Goal: Information Seeking & Learning: Learn about a topic

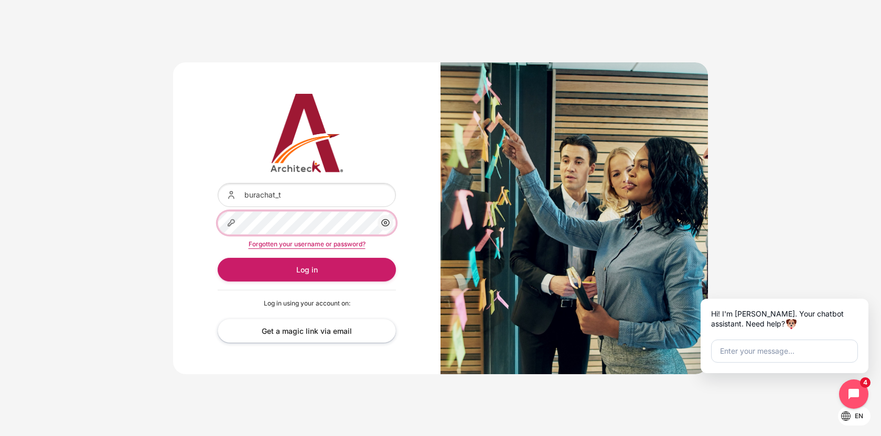
click at [218, 258] on button "Log in" at bounding box center [307, 270] width 178 height 24
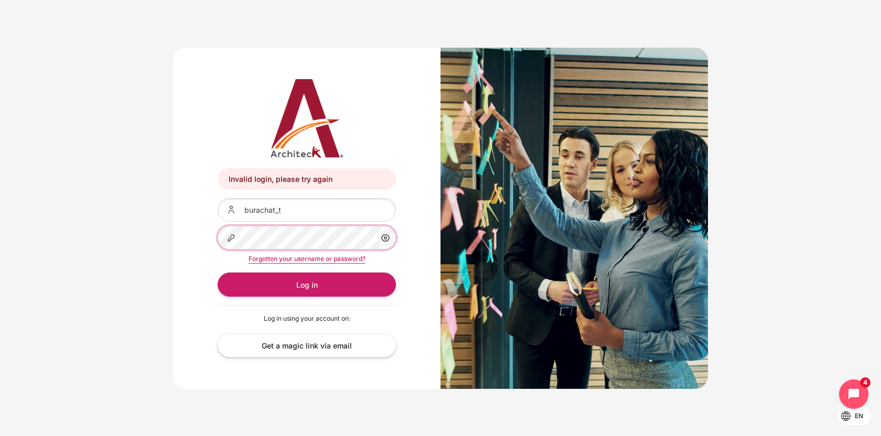
click at [218, 273] on button "Log in" at bounding box center [307, 285] width 178 height 24
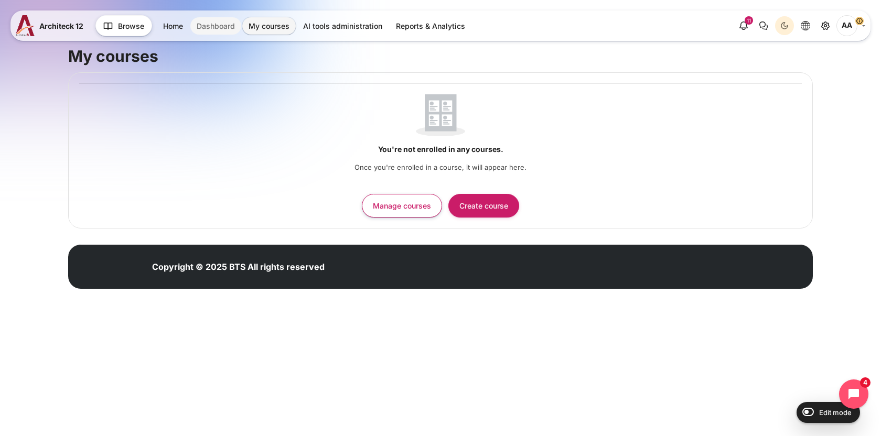
click at [211, 18] on link "Dashboard" at bounding box center [215, 25] width 51 height 17
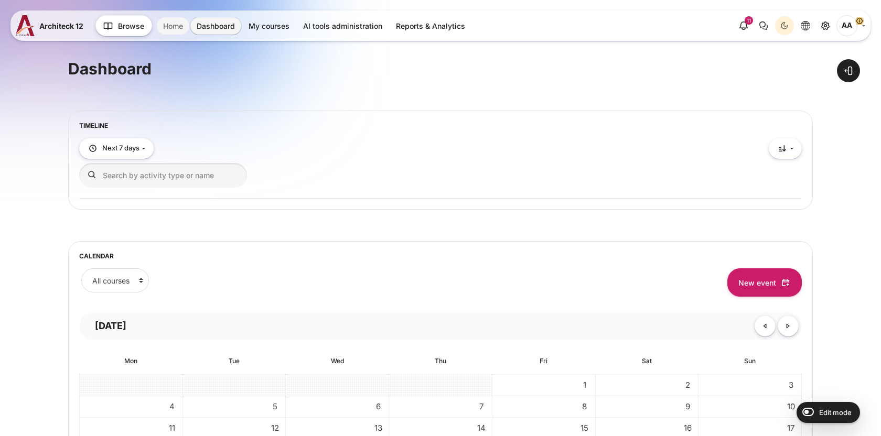
click at [166, 21] on link "Home" at bounding box center [173, 25] width 33 height 17
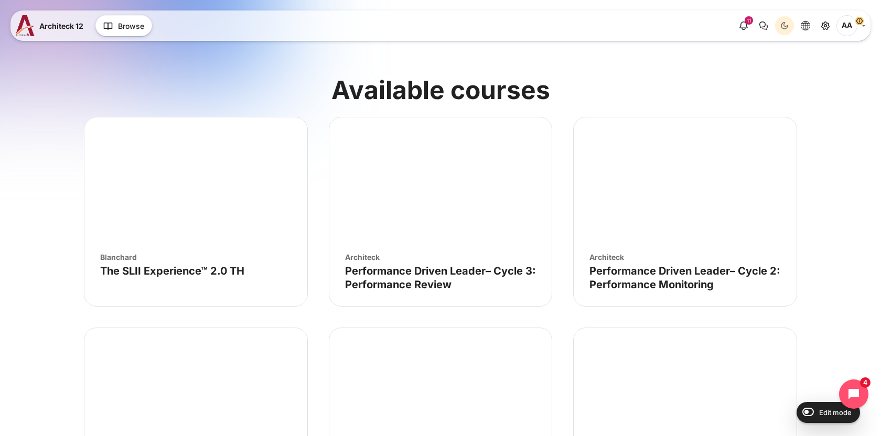
click at [253, 196] on figure "Course image" The SLII Experience™ 2.0 TH" at bounding box center [195, 180] width 223 height 126
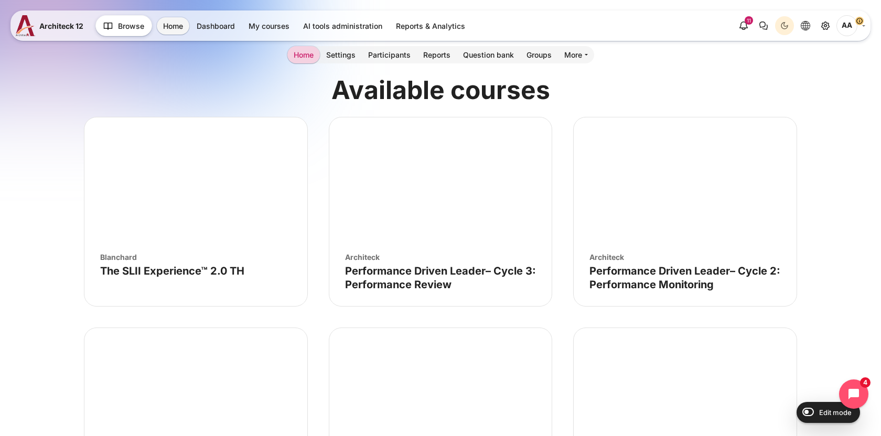
click at [856, 16] on link "AA" at bounding box center [850, 25] width 29 height 21
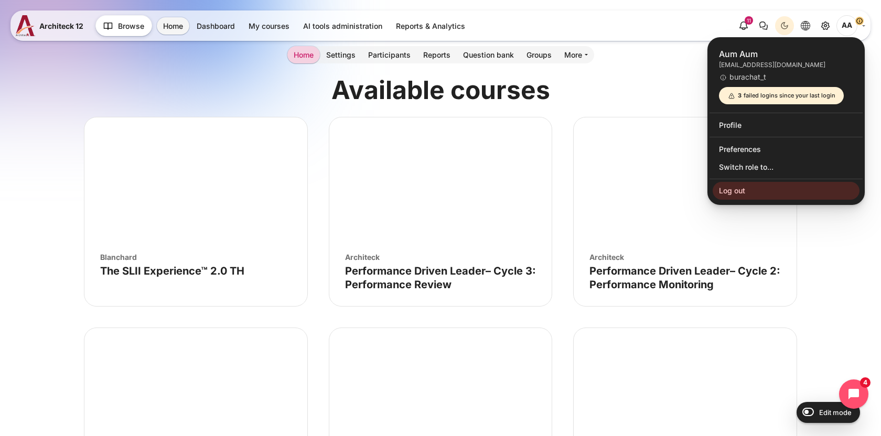
click at [641, 76] on h2 "Available courses" at bounding box center [440, 90] width 713 height 33
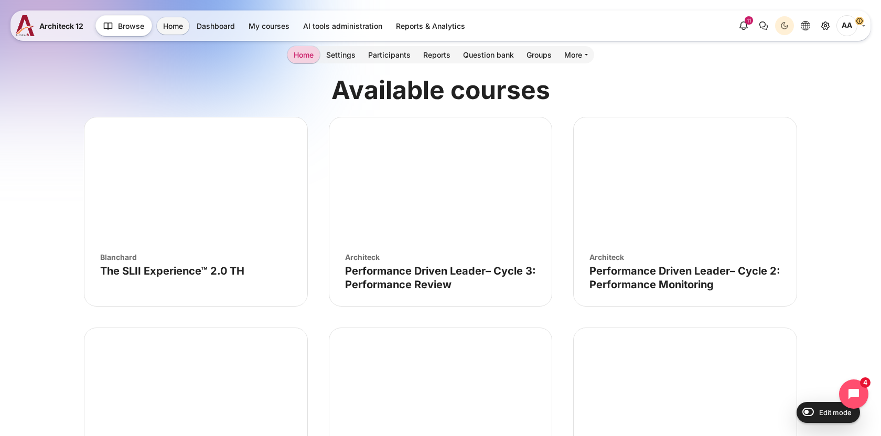
click at [253, 182] on figure "Course image" The SLII Experience™ 2.0 TH" at bounding box center [195, 180] width 223 height 126
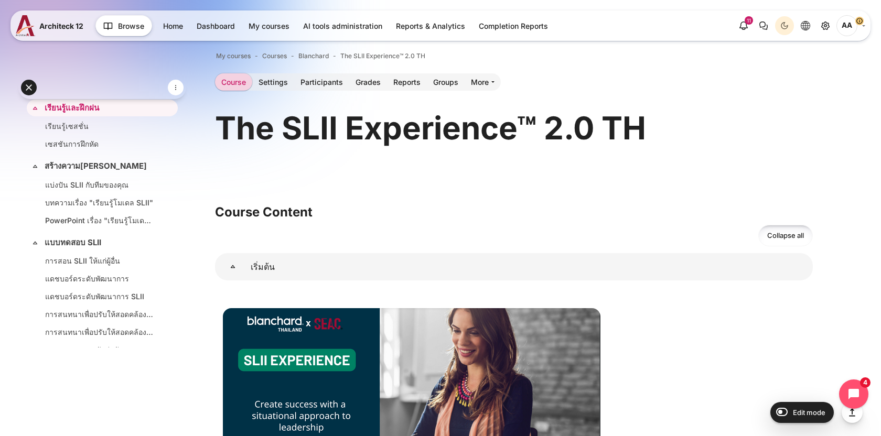
scroll to position [26, 0]
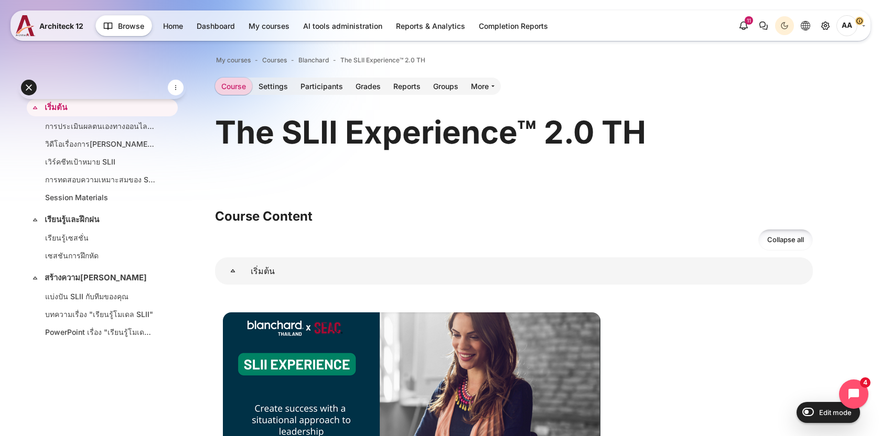
click at [853, 25] on span "AA" at bounding box center [846, 25] width 21 height 21
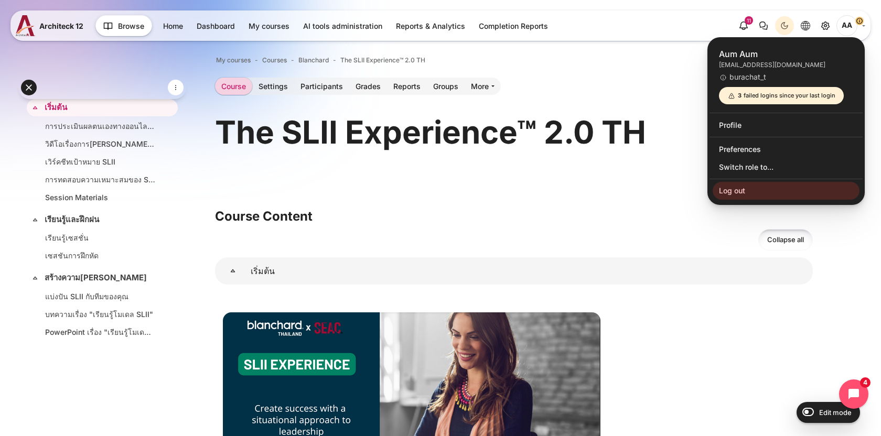
click at [853, 25] on span "AA" at bounding box center [846, 25] width 21 height 21
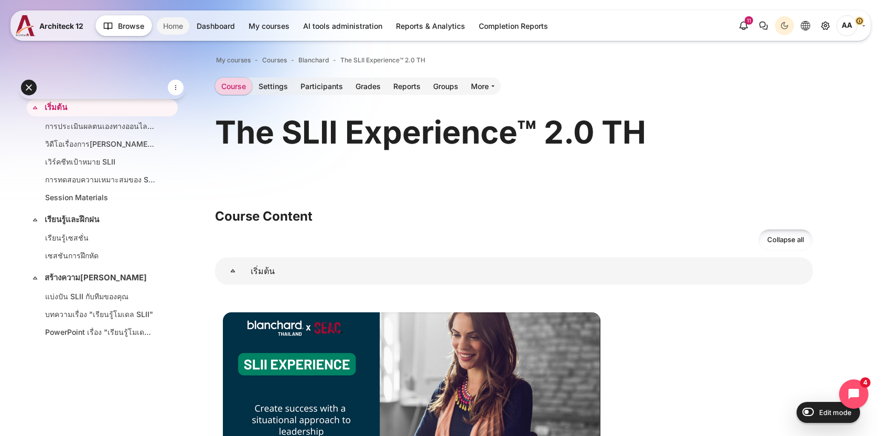
click at [170, 27] on link "Home" at bounding box center [173, 25] width 33 height 17
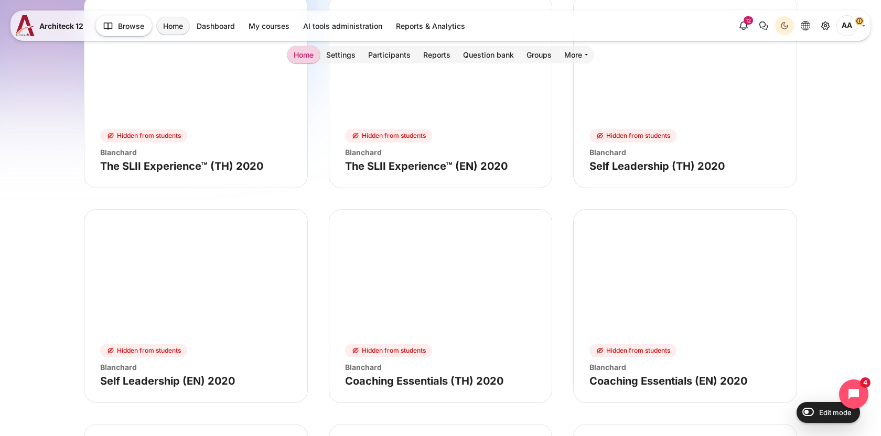
scroll to position [3078, 0]
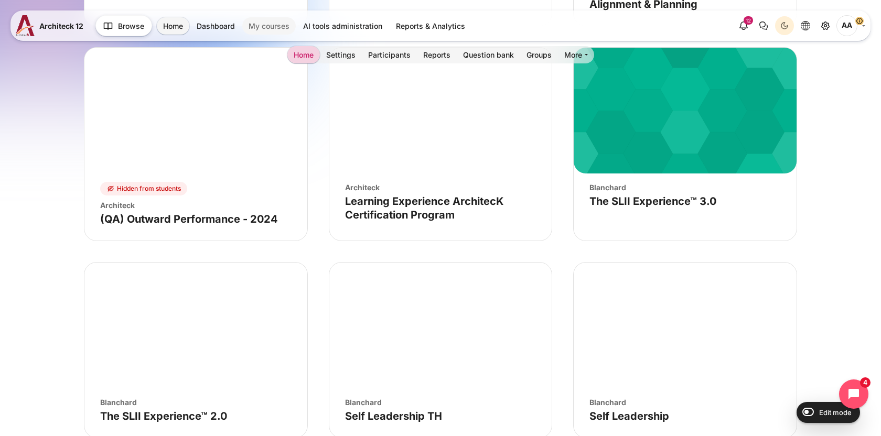
click at [271, 30] on link "My courses" at bounding box center [268, 25] width 53 height 17
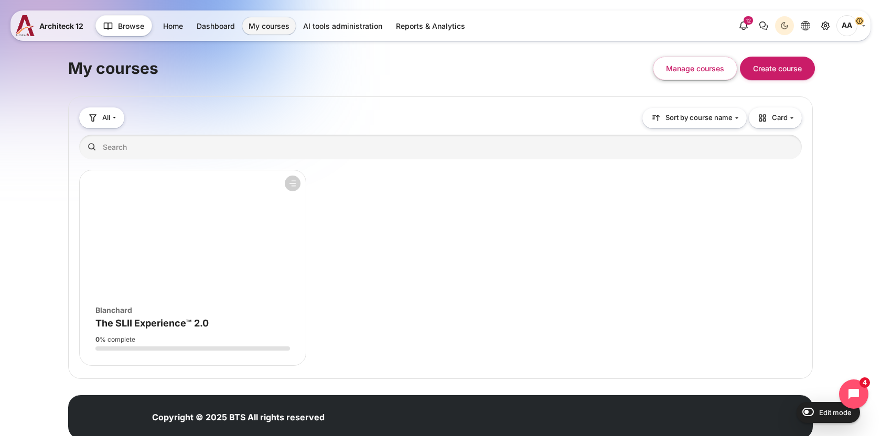
click at [285, 244] on figure "Course overview" at bounding box center [193, 233] width 226 height 126
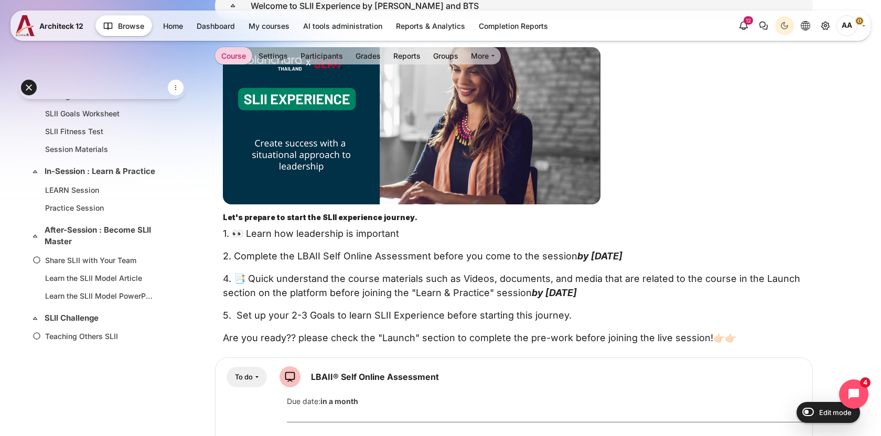
scroll to position [26, 0]
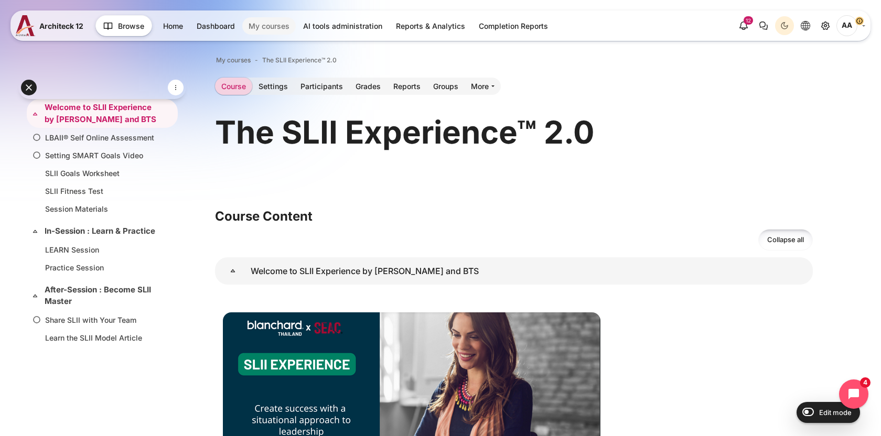
click at [267, 27] on link "My courses" at bounding box center [268, 25] width 53 height 17
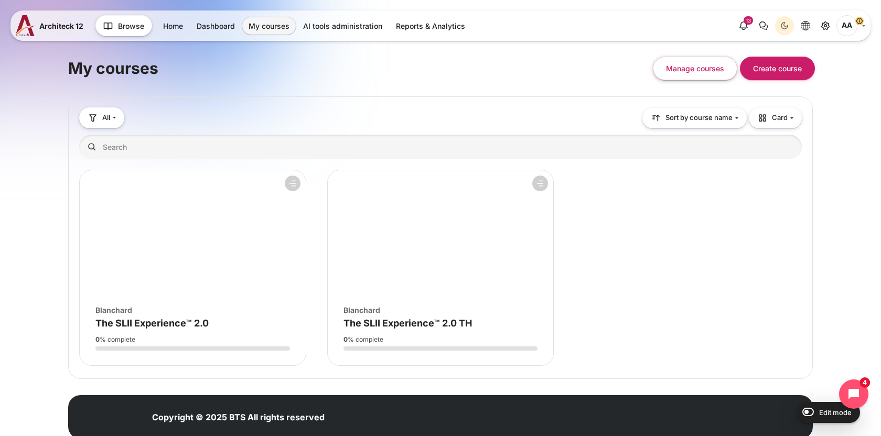
click at [387, 245] on figure "Course overview" at bounding box center [441, 233] width 226 height 126
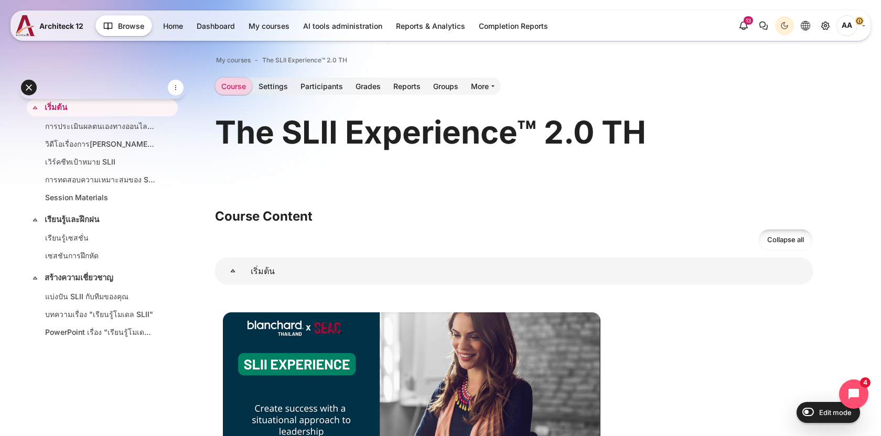
click at [737, 33] on div "13 Notifications You have no notifications See all" at bounding box center [743, 25] width 19 height 19
click at [740, 29] on icon "Show notification window with 13 new notifications" at bounding box center [743, 25] width 13 height 13
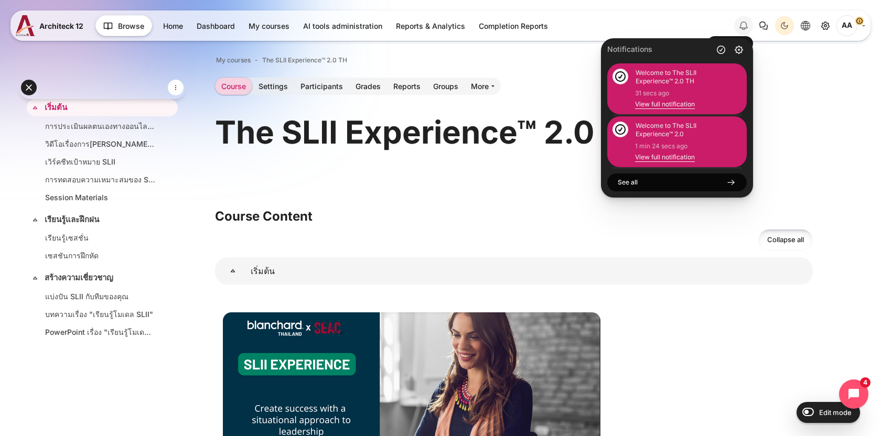
click at [740, 27] on icon "Hide notification window" at bounding box center [744, 25] width 8 height 6
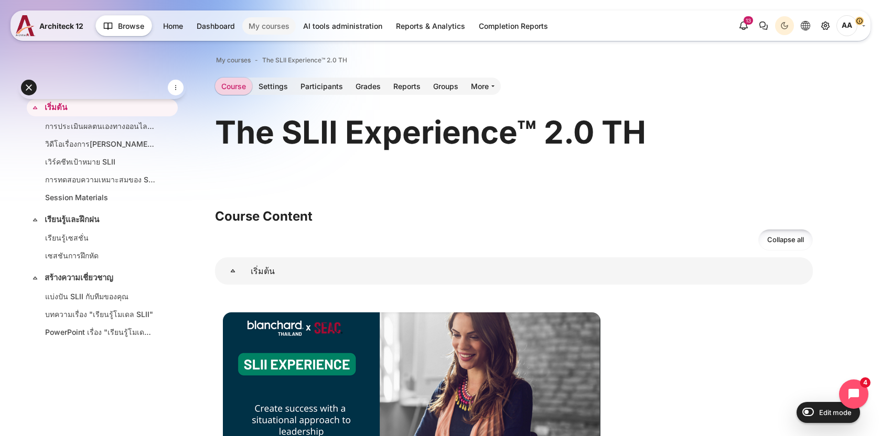
click at [273, 28] on link "My courses" at bounding box center [268, 25] width 53 height 17
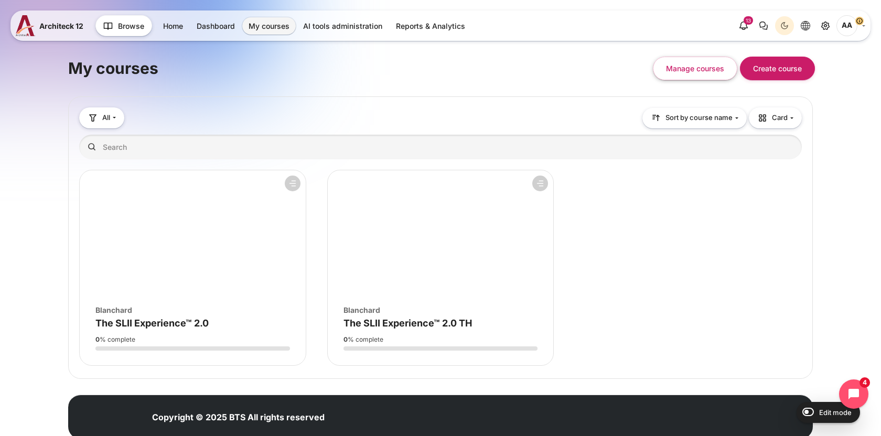
click at [258, 272] on figure "Course overview" at bounding box center [193, 233] width 226 height 126
click at [403, 280] on figure "Course overview" at bounding box center [441, 233] width 226 height 126
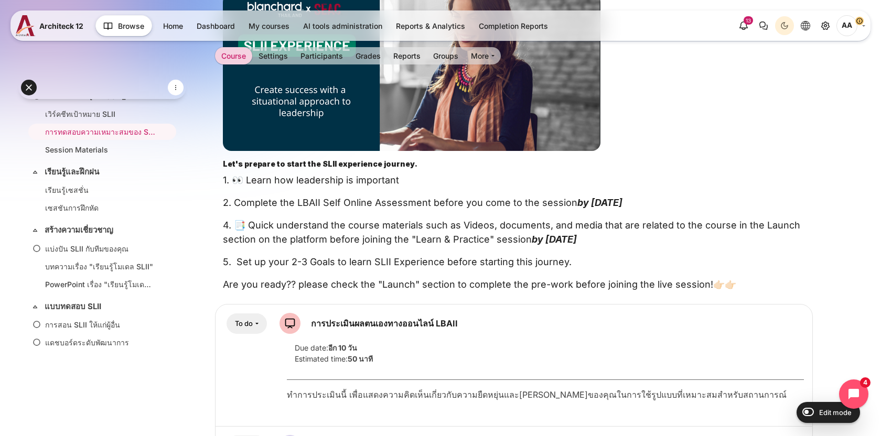
scroll to position [318, 0]
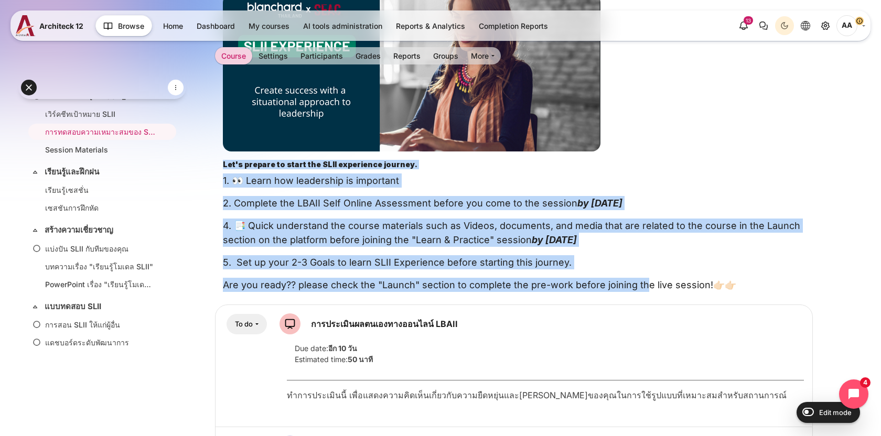
drag, startPoint x: 220, startPoint y: 161, endPoint x: 642, endPoint y: 279, distance: 437.7
click at [642, 279] on div "Let's prepare to start the SLII experience journey . 1. 👀 Learn how leadership …" at bounding box center [514, 143] width 598 height 298
click at [642, 279] on p "Are you ready?? please check the "Launch" section to complete the pre-work befo…" at bounding box center [514, 285] width 582 height 14
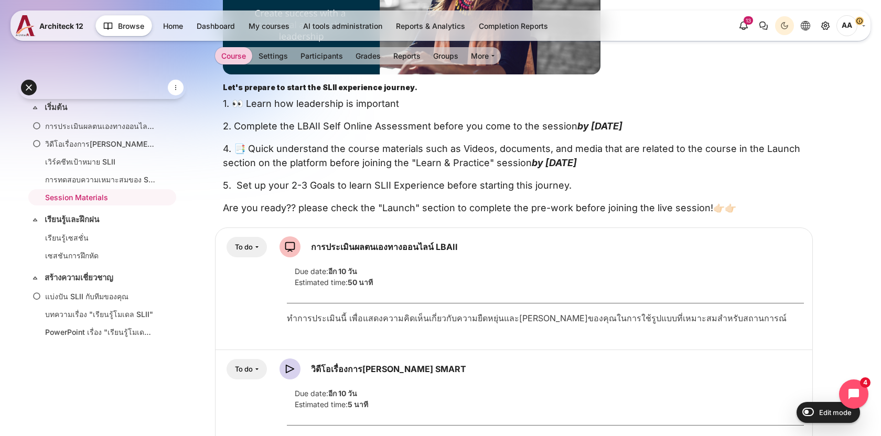
scroll to position [371, 0]
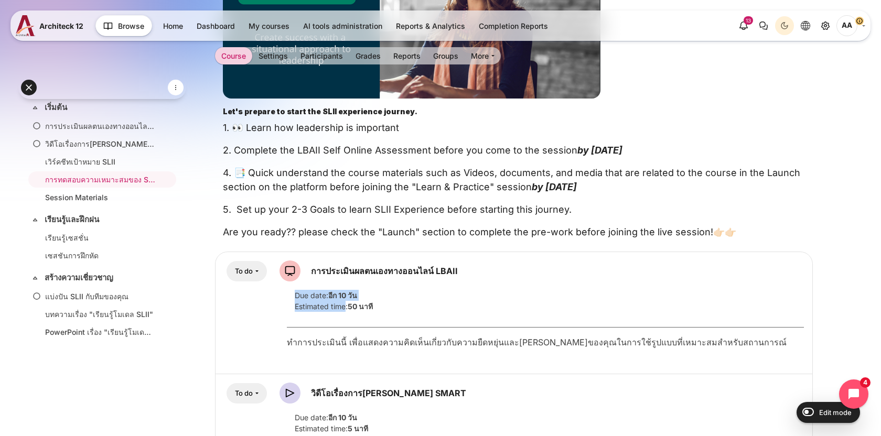
drag, startPoint x: 294, startPoint y: 295, endPoint x: 346, endPoint y: 307, distance: 53.4
click at [346, 307] on div "Due date: อีก 10 วัน Estimated time: 50 นาที" at bounding box center [545, 301] width 533 height 22
click at [339, 306] on div "Estimated time: 50 นาที" at bounding box center [545, 306] width 517 height 11
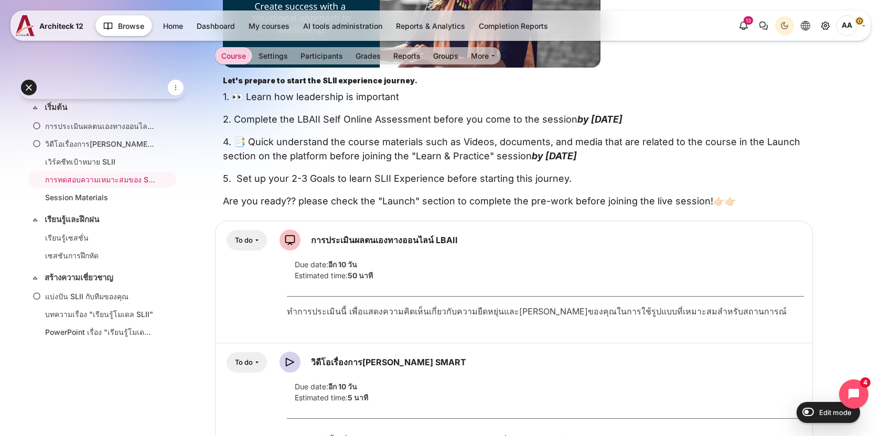
scroll to position [450, 0]
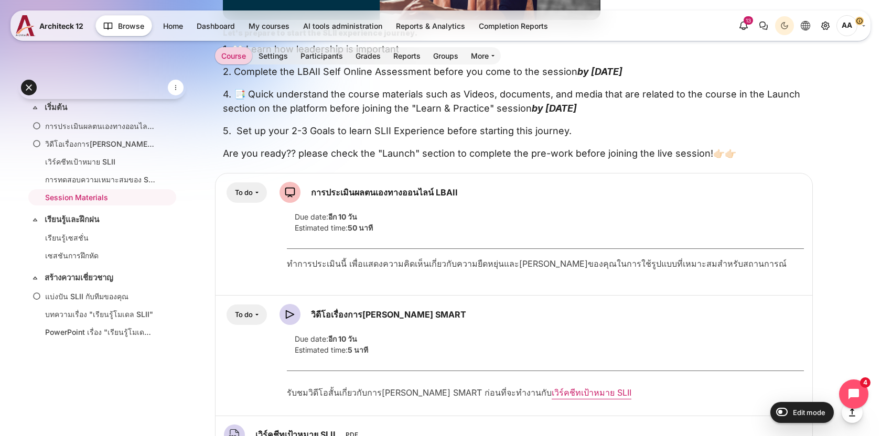
drag, startPoint x: 294, startPoint y: 342, endPoint x: 350, endPoint y: 347, distance: 56.3
click at [350, 347] on div "Due date: อีก 10 วัน Estimated time: 5 นาที" at bounding box center [545, 344] width 533 height 22
click at [350, 347] on strong "5 นาที" at bounding box center [358, 349] width 20 height 9
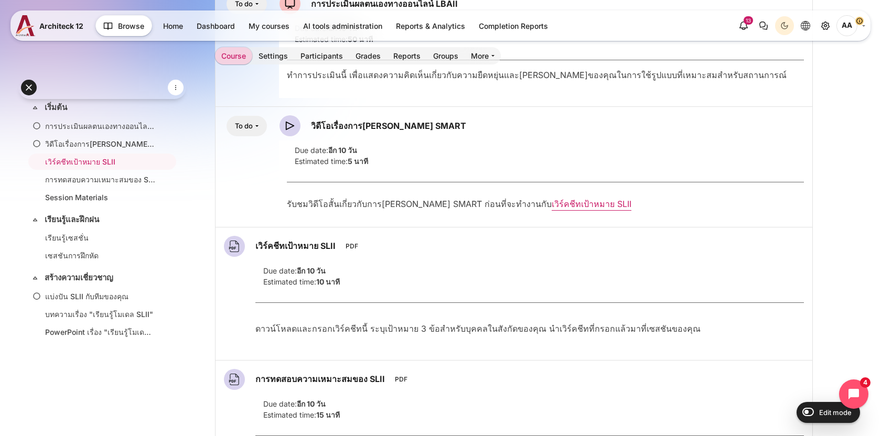
scroll to position [0, 0]
